Goal: Navigation & Orientation: Find specific page/section

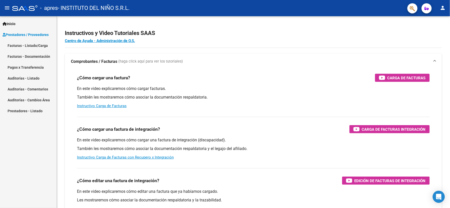
click at [28, 44] on link "Facturas - Listado/Carga" at bounding box center [28, 45] width 56 height 11
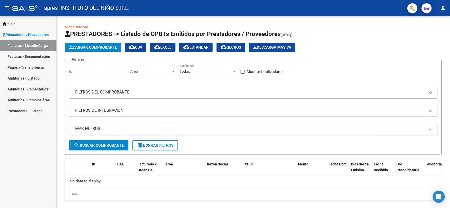
click at [33, 58] on link "Facturas - Documentación" at bounding box center [28, 56] width 56 height 11
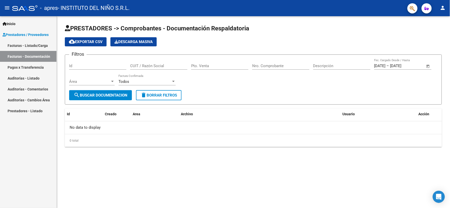
click at [36, 69] on link "Pagos x Transferencia" at bounding box center [28, 67] width 56 height 11
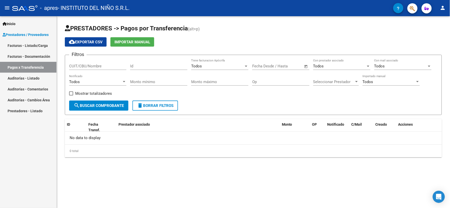
click at [12, 21] on span "Inicio" at bounding box center [9, 24] width 13 height 6
